Goal: Check status: Check status

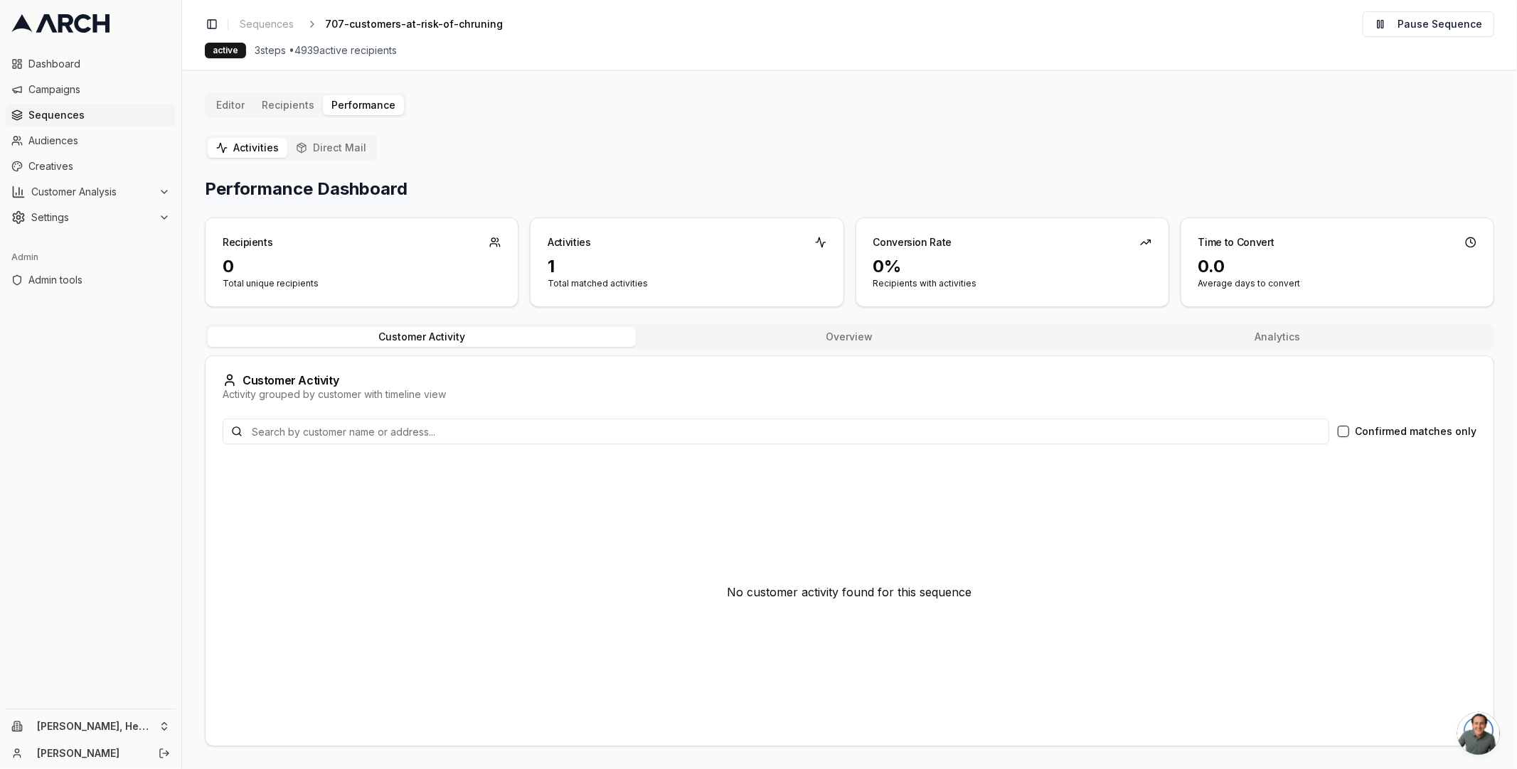
click at [545, 154] on div "Activities Direct Mail Performance Dashboard Recipients 0 Total unique recipien…" at bounding box center [849, 441] width 1289 height 612
click at [117, 718] on html "Dashboard Campaigns Sequences Audiences Creatives Customer Analysis Settings Ad…" at bounding box center [758, 384] width 1517 height 769
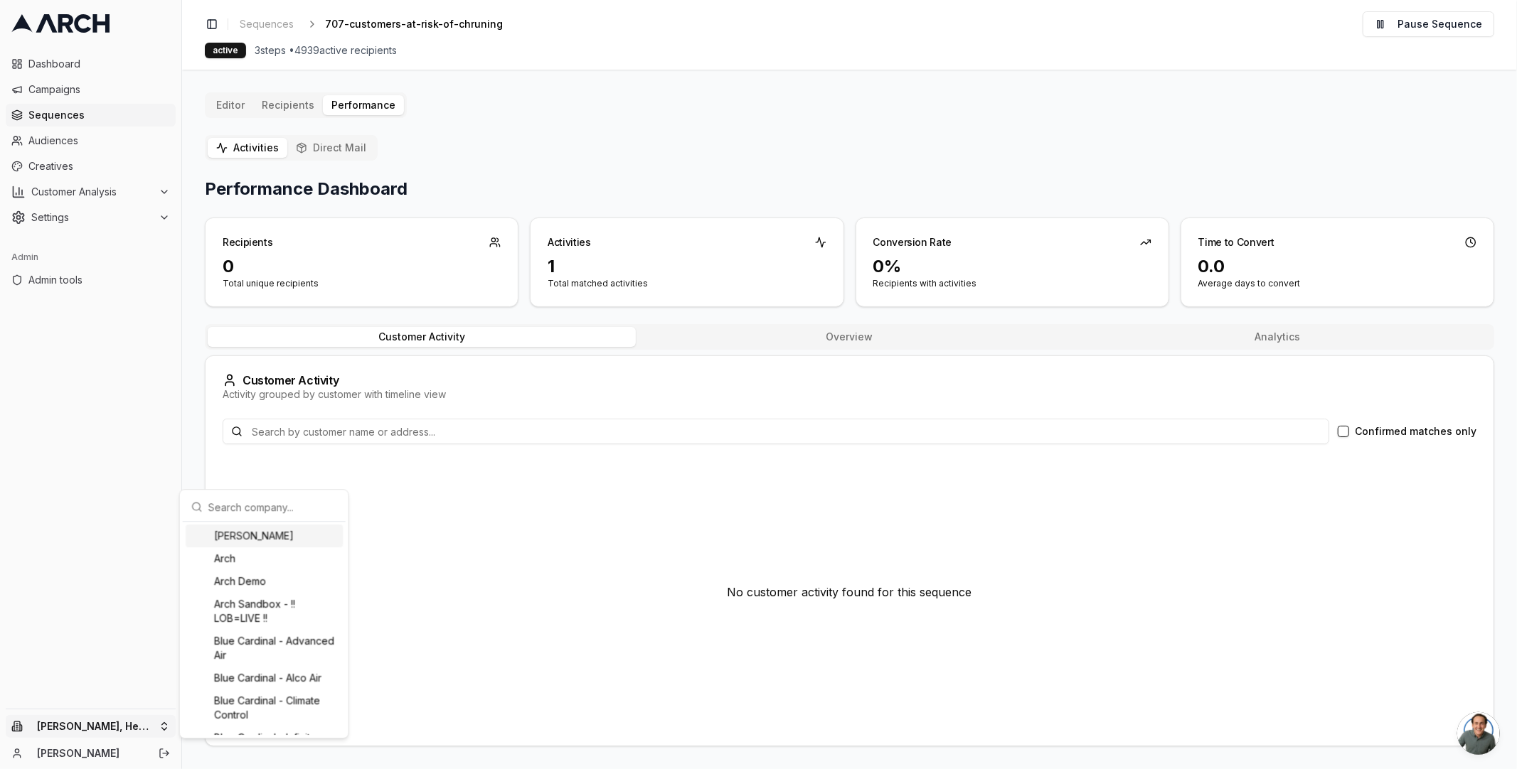
click at [242, 518] on input "text" at bounding box center [272, 507] width 129 height 28
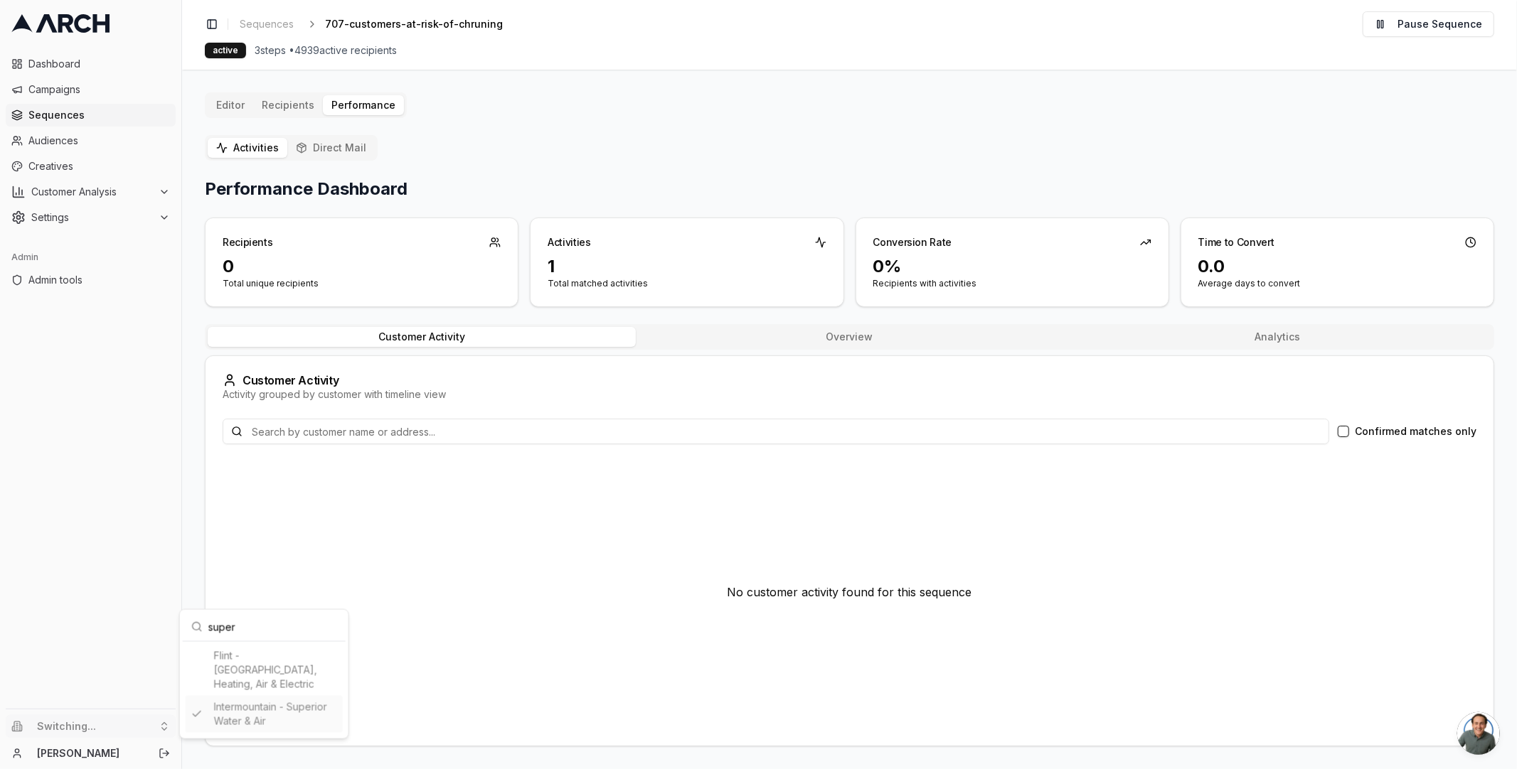
type input "super"
click at [539, 189] on html "Dashboard Campaigns Sequences Audiences Creatives Customer Analysis Settings Ad…" at bounding box center [758, 384] width 1517 height 769
